Goal: Task Accomplishment & Management: Complete application form

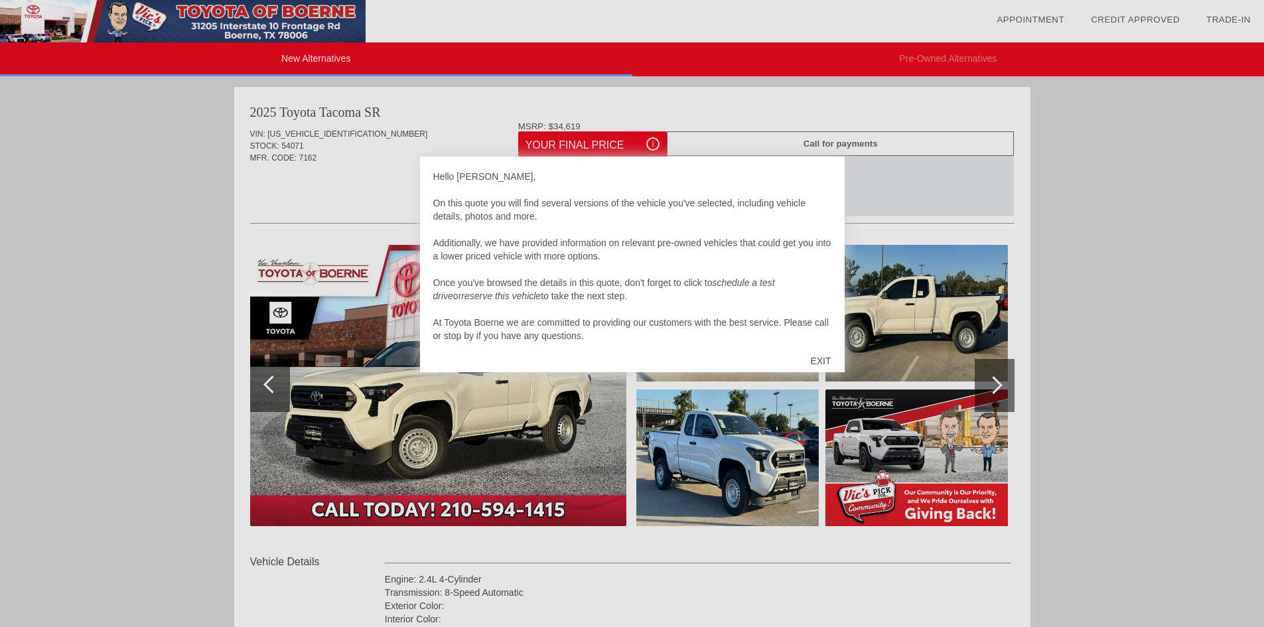
scroll to position [13, 0]
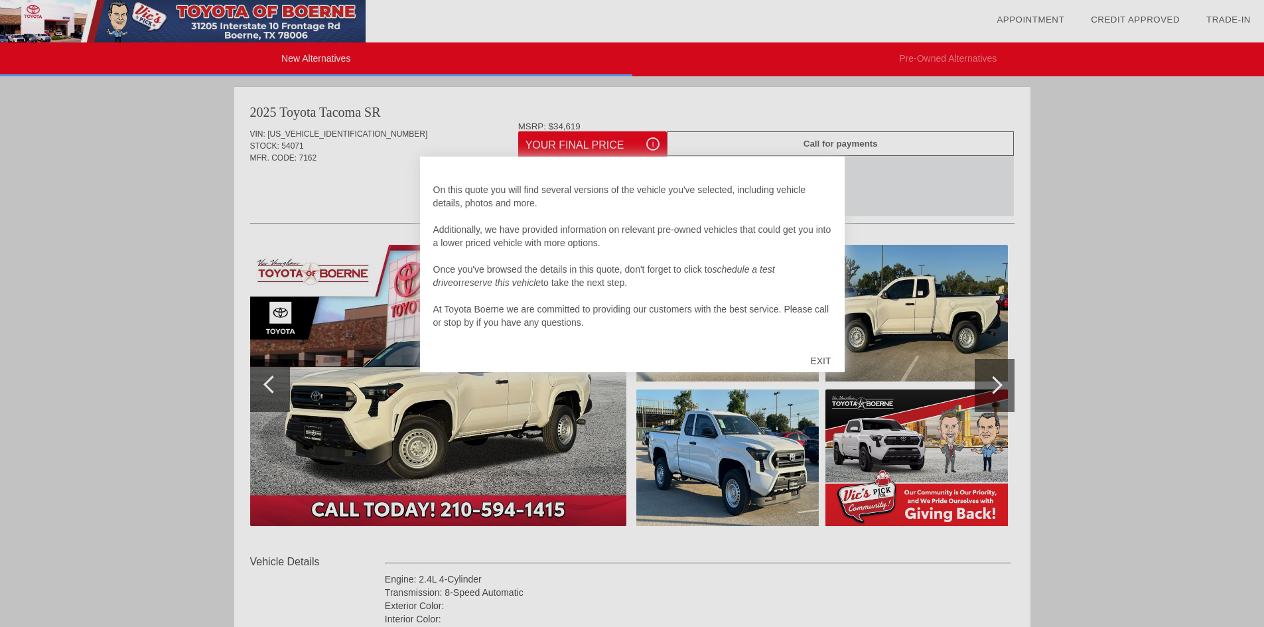
click at [821, 360] on div "EXIT" at bounding box center [820, 361] width 47 height 40
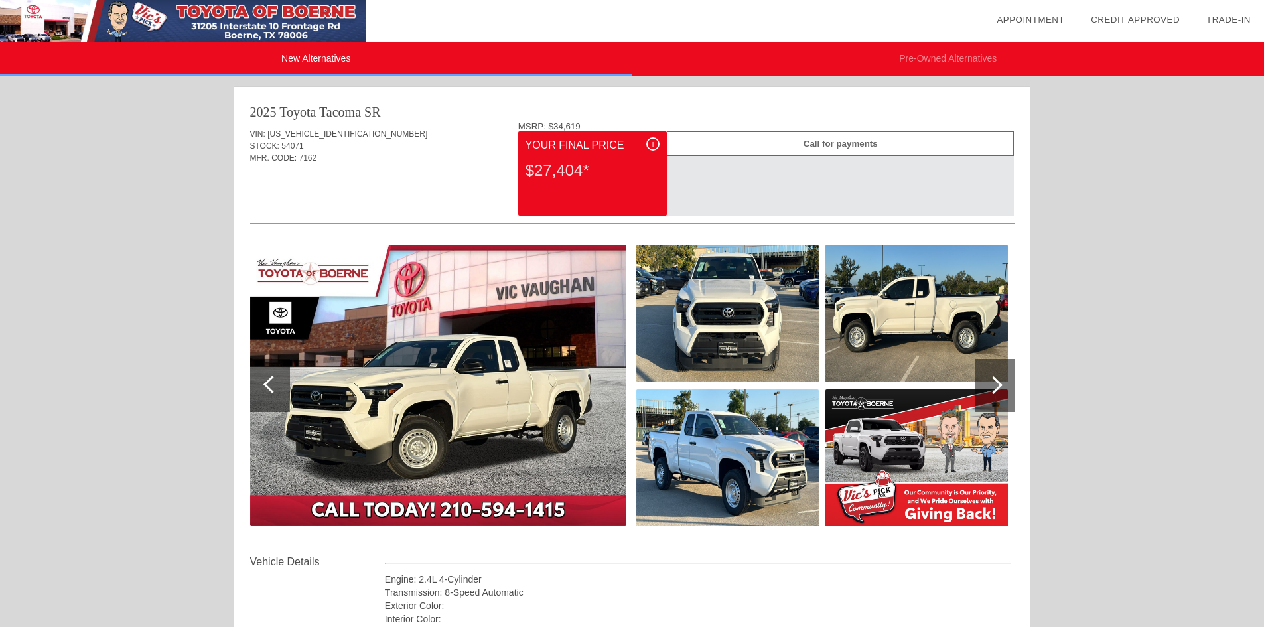
click at [997, 388] on div at bounding box center [994, 385] width 18 height 18
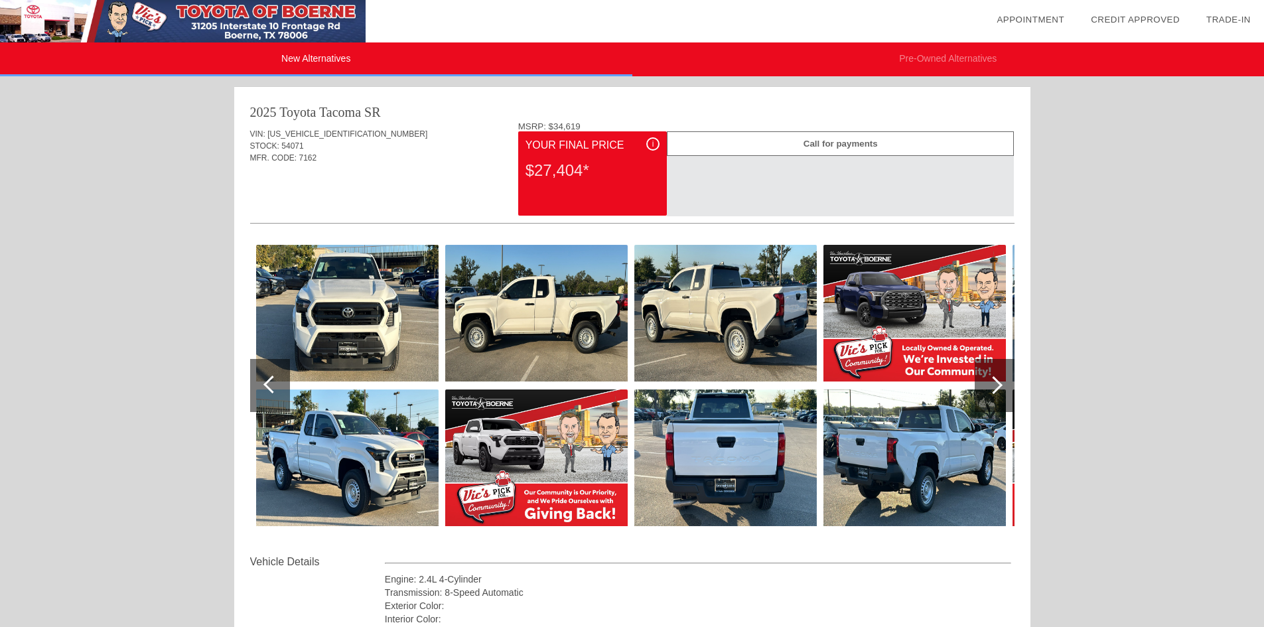
click at [997, 388] on div at bounding box center [994, 385] width 18 height 18
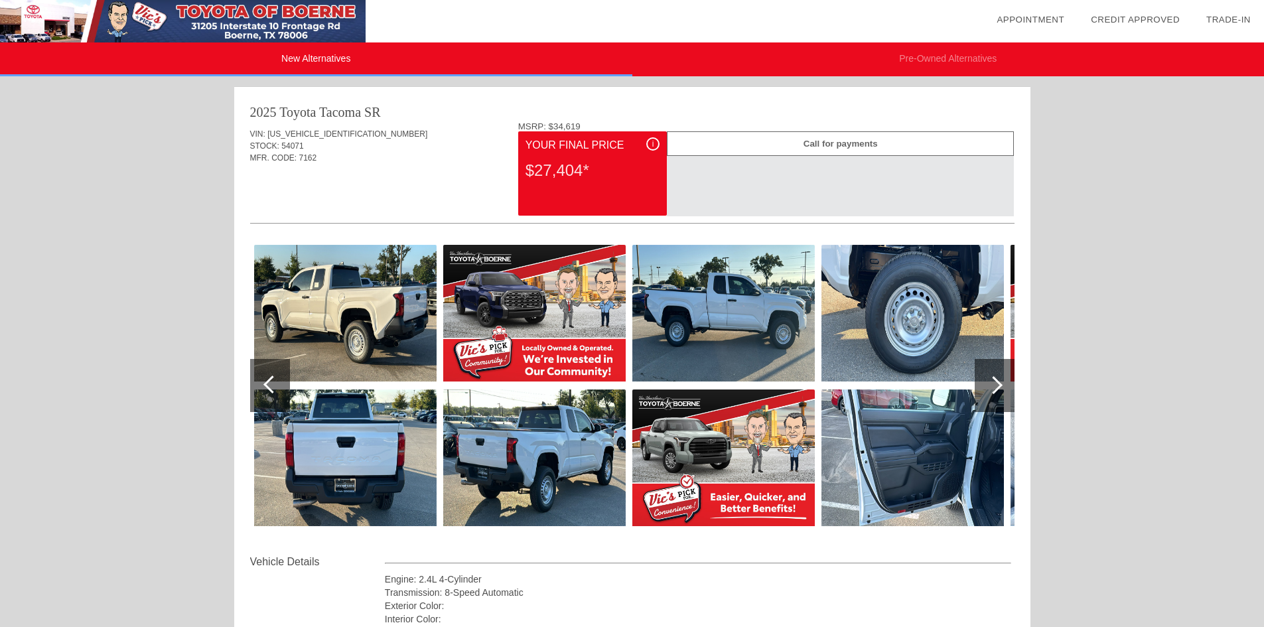
click at [997, 388] on div at bounding box center [994, 385] width 18 height 18
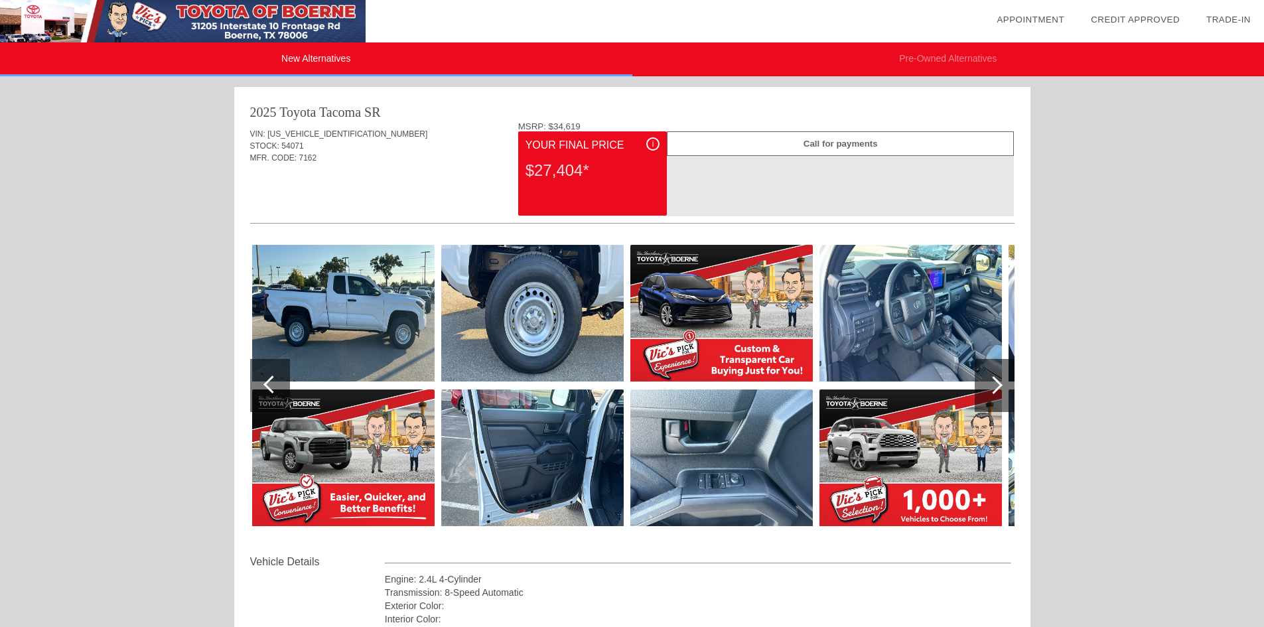
click at [997, 388] on div at bounding box center [994, 385] width 18 height 18
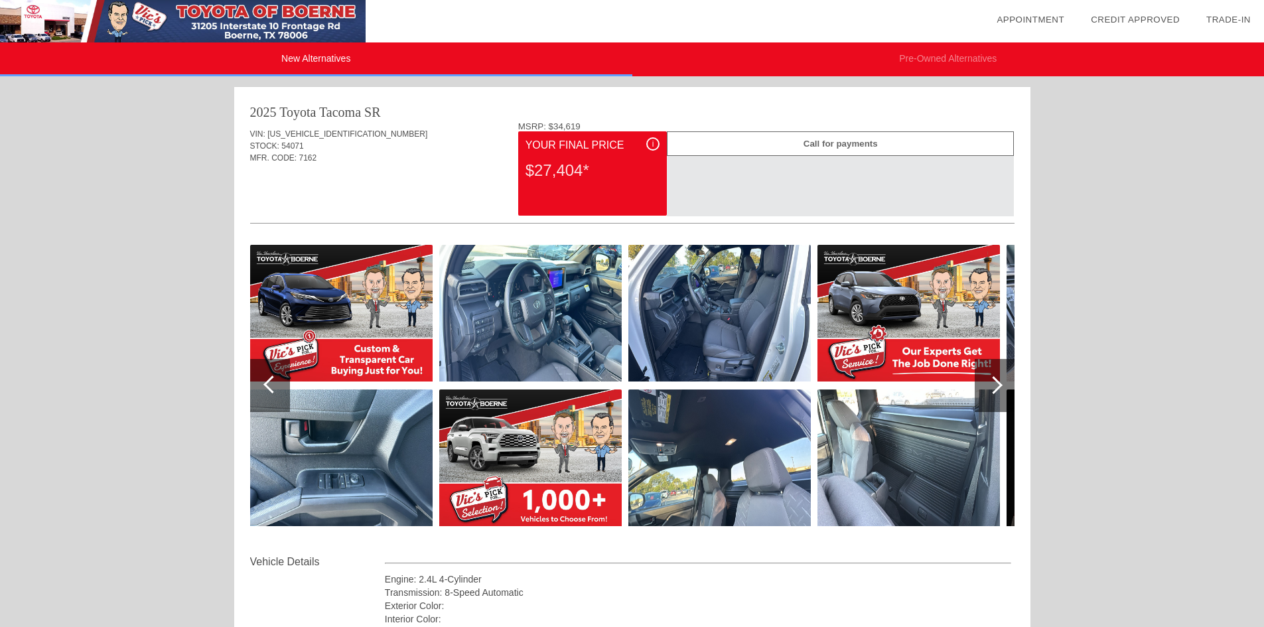
click at [997, 388] on div at bounding box center [994, 385] width 18 height 18
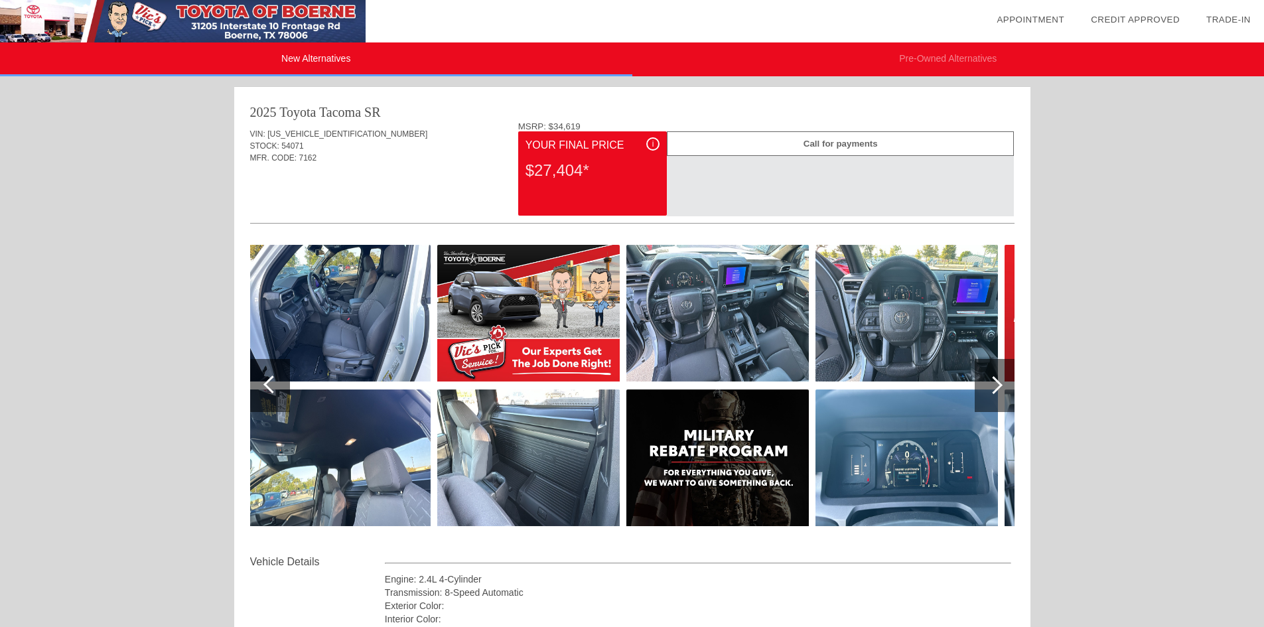
click at [997, 388] on div at bounding box center [994, 385] width 18 height 18
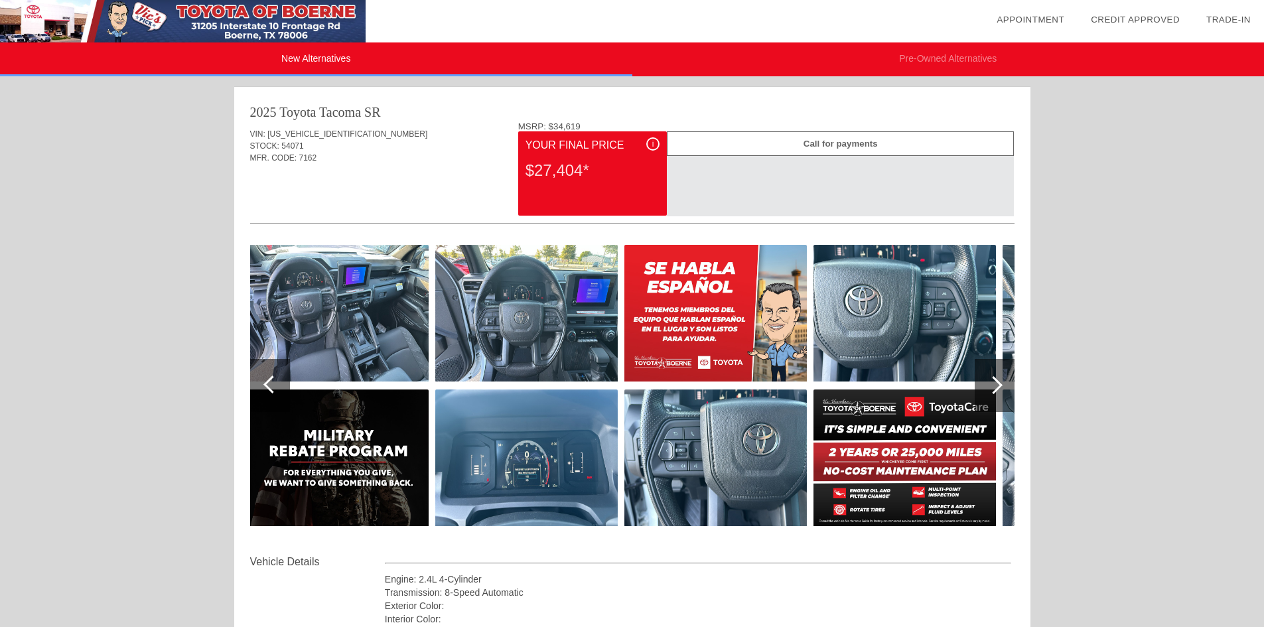
click at [997, 388] on div at bounding box center [994, 385] width 18 height 18
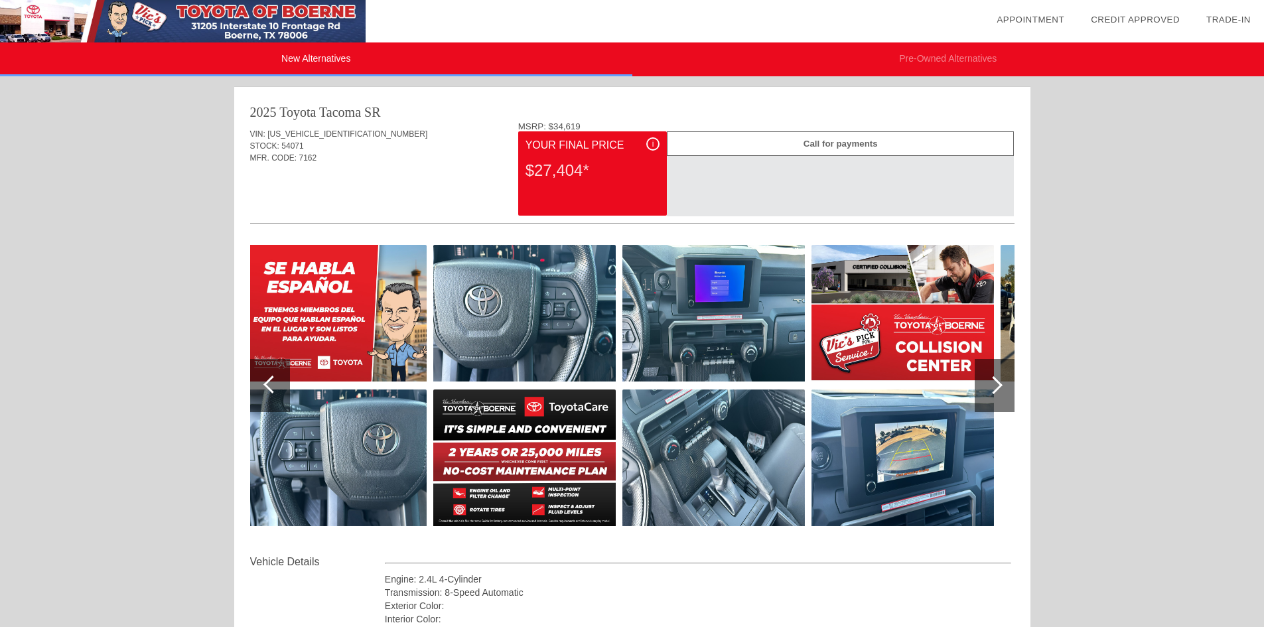
click at [997, 388] on div at bounding box center [994, 385] width 18 height 18
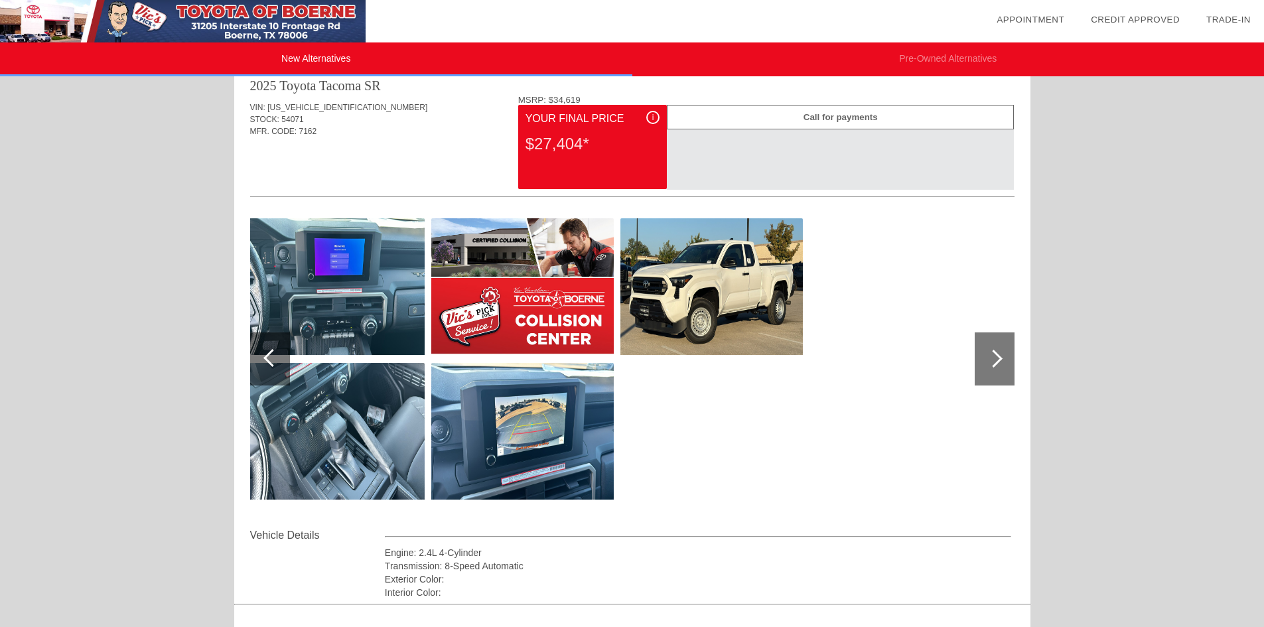
scroll to position [0, 0]
